Goal: Find specific page/section: Find specific page/section

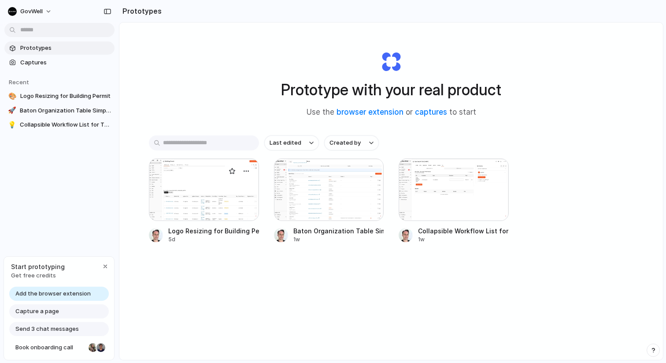
click at [182, 219] on div at bounding box center [204, 189] width 110 height 63
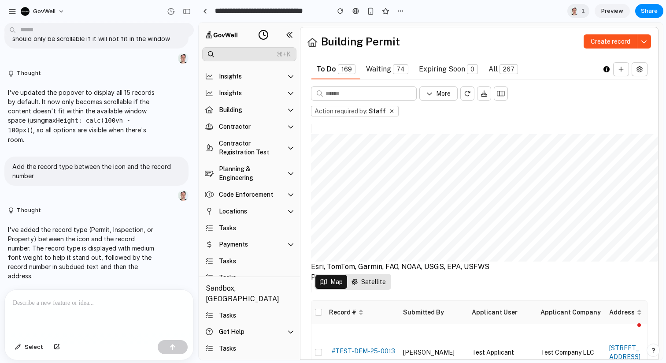
click at [326, 112] on span "Action required by:" at bounding box center [341, 111] width 53 height 10
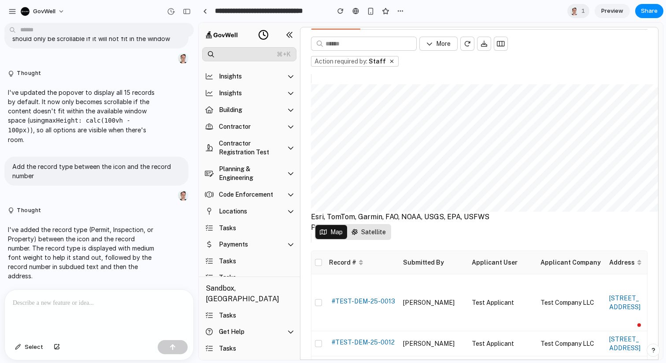
scroll to position [19, 0]
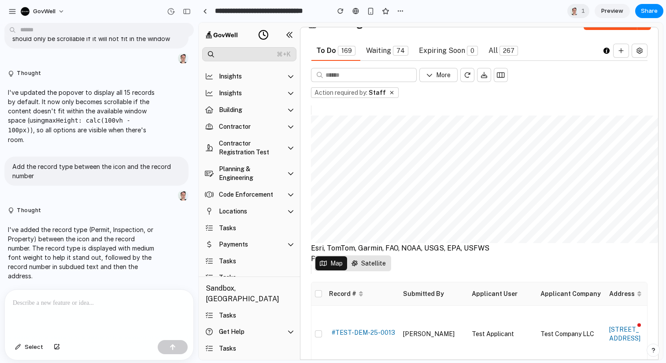
click at [369, 268] on button "Satellite" at bounding box center [368, 263] width 43 height 14
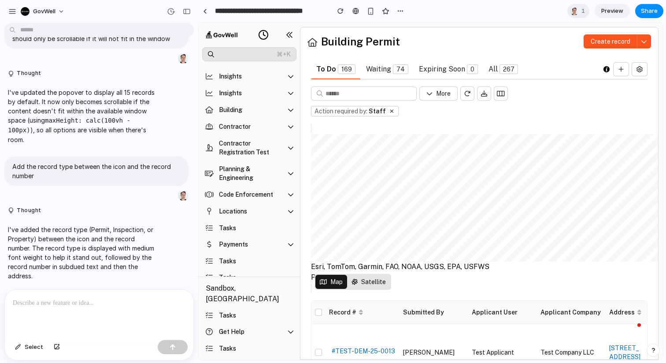
click at [396, 63] on button "Waiting 74" at bounding box center [387, 69] width 53 height 20
click at [355, 70] on button "To Do 169" at bounding box center [336, 69] width 50 height 20
click at [337, 70] on button "To Do 169" at bounding box center [336, 69] width 50 height 20
click at [404, 71] on button "Waiting 74" at bounding box center [387, 69] width 53 height 20
click at [382, 103] on div "More Action required by: Staff" at bounding box center [479, 101] width 337 height 30
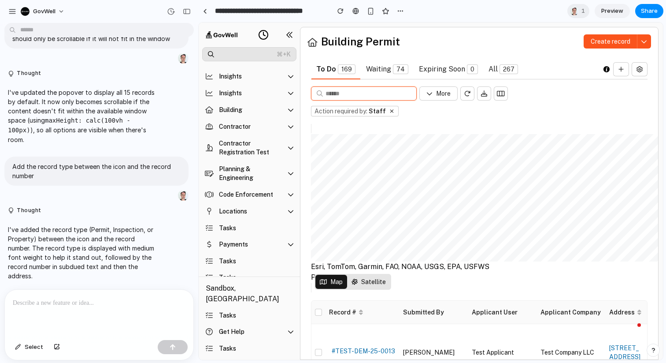
click at [398, 93] on input "text" at bounding box center [368, 93] width 85 height 9
click at [436, 94] on button "More" at bounding box center [439, 93] width 38 height 14
click at [244, 132] on summary "Contractor" at bounding box center [249, 127] width 94 height 16
click at [268, 119] on summary "Contractor" at bounding box center [249, 127] width 94 height 16
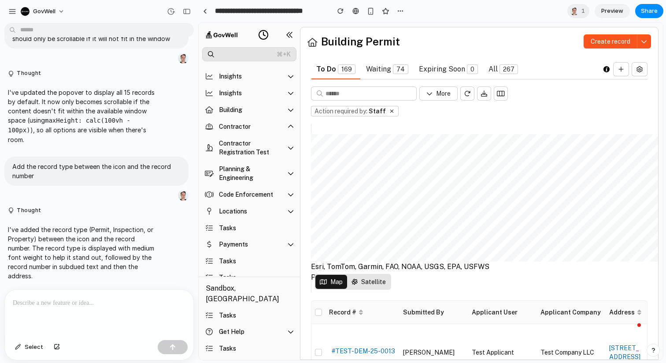
click at [268, 119] on summary "Contractor" at bounding box center [249, 127] width 94 height 16
click at [375, 107] on span "Staff" at bounding box center [377, 111] width 17 height 10
click at [477, 107] on div "Action required by: Staff" at bounding box center [479, 111] width 337 height 11
click at [439, 97] on span "More" at bounding box center [443, 94] width 15 height 10
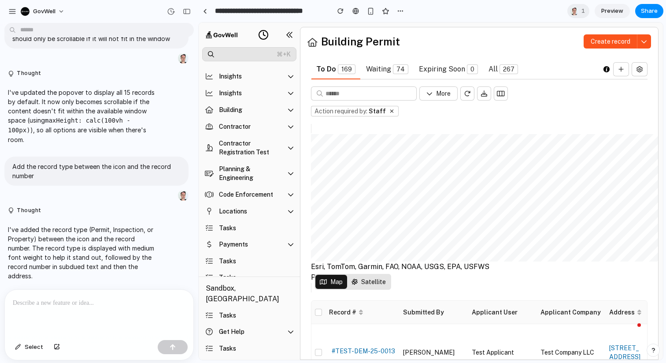
click at [387, 87] on div at bounding box center [364, 93] width 105 height 13
click at [400, 98] on input "text" at bounding box center [368, 93] width 85 height 9
click at [478, 98] on button "button" at bounding box center [484, 93] width 14 height 14
click at [506, 93] on button "button" at bounding box center [501, 93] width 14 height 14
click at [439, 91] on span "More" at bounding box center [443, 94] width 15 height 10
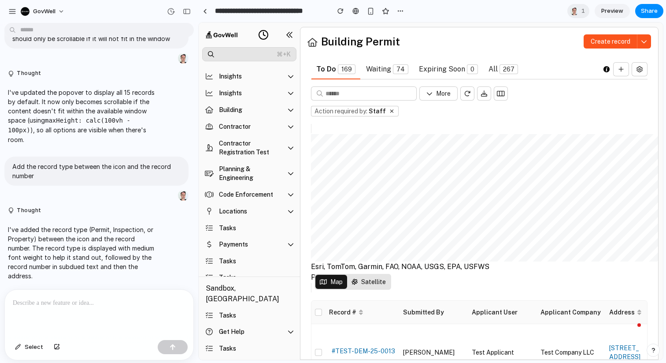
drag, startPoint x: 439, startPoint y: 91, endPoint x: 401, endPoint y: 91, distance: 38.8
click at [401, 91] on div "More" at bounding box center [384, 93] width 147 height 14
click at [407, 71] on button "Waiting 74" at bounding box center [387, 69] width 53 height 20
click at [386, 71] on button "Waiting 74" at bounding box center [387, 69] width 53 height 20
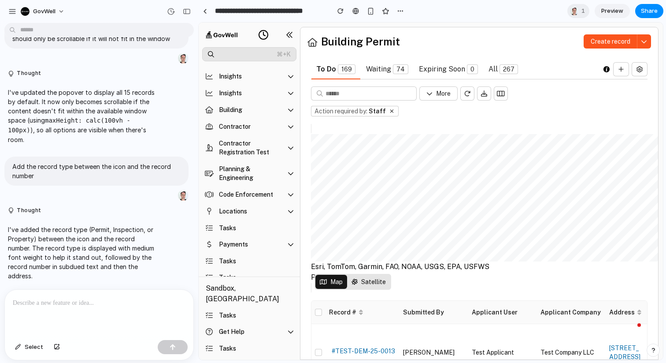
click at [386, 71] on button "Waiting 74" at bounding box center [387, 69] width 53 height 20
drag, startPoint x: 386, startPoint y: 71, endPoint x: 435, endPoint y: 76, distance: 48.7
click at [389, 71] on button "Waiting 74" at bounding box center [387, 69] width 53 height 20
click at [435, 76] on button "Expiring Soon 0" at bounding box center [449, 69] width 70 height 20
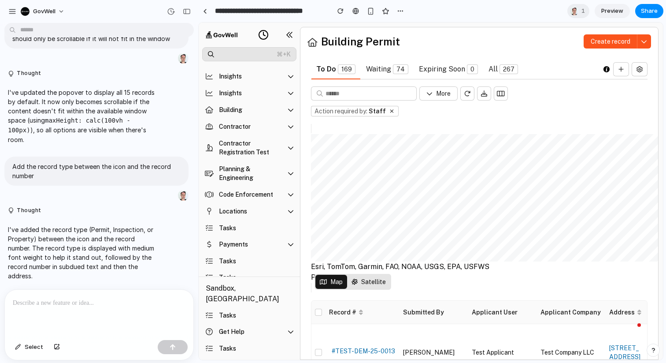
click at [435, 76] on button "Expiring Soon 0" at bounding box center [449, 69] width 70 height 20
drag, startPoint x: 435, startPoint y: 76, endPoint x: 461, endPoint y: 70, distance: 27.1
click at [436, 76] on button "Expiring Soon 0" at bounding box center [449, 69] width 70 height 20
click at [461, 70] on button "Expiring Soon 0" at bounding box center [449, 69] width 70 height 20
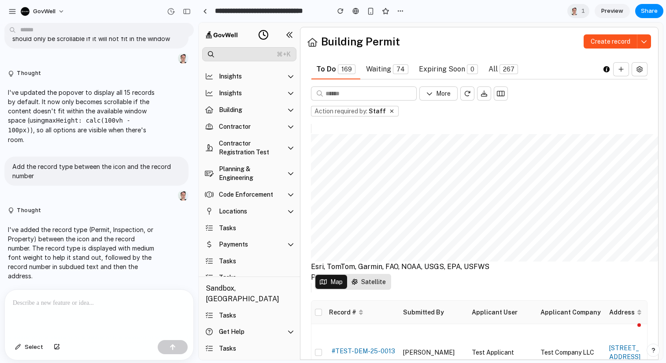
click at [487, 70] on button "All 267" at bounding box center [503, 69] width 40 height 20
click at [268, 40] on icon at bounding box center [263, 35] width 11 height 11
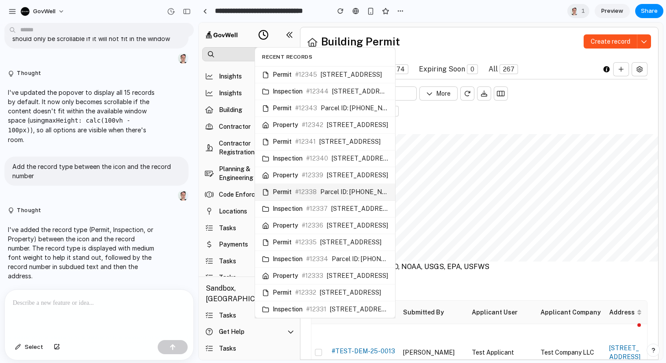
click at [309, 188] on span "#12338" at bounding box center [306, 191] width 22 height 7
